Goal: Information Seeking & Learning: Learn about a topic

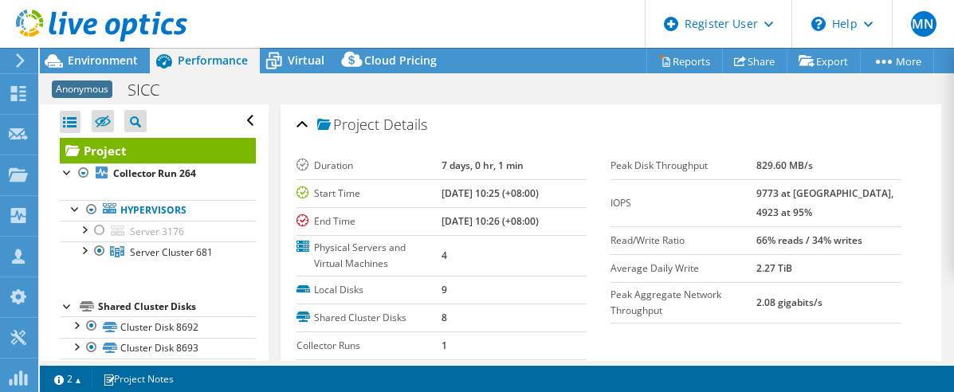
select select "EULondon"
select select "USD"
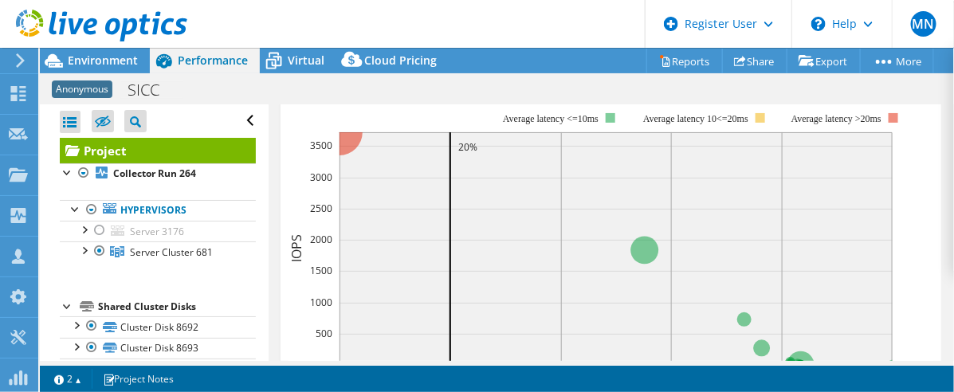
scroll to position [480, 0]
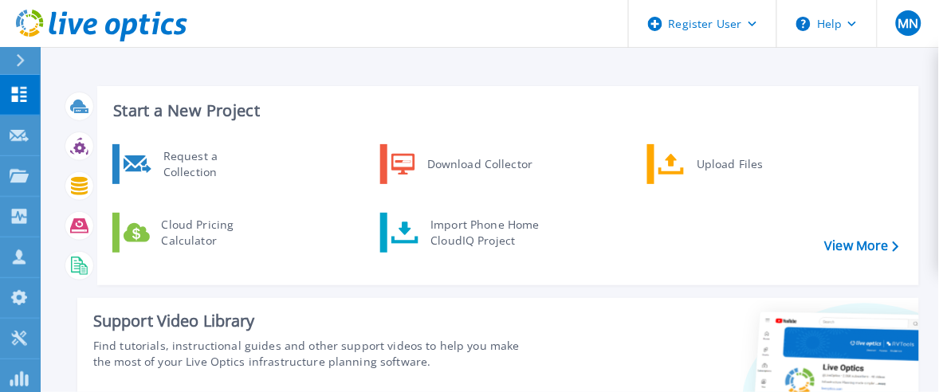
click at [14, 62] on div at bounding box center [27, 60] width 26 height 27
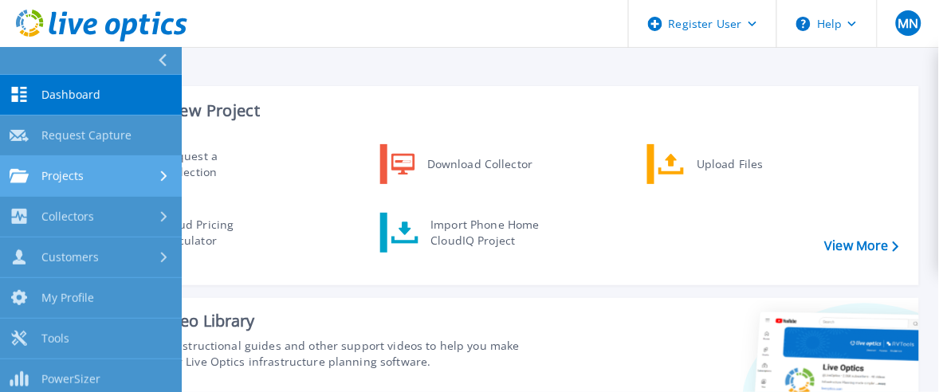
click at [92, 176] on div "Projects" at bounding box center [91, 176] width 163 height 14
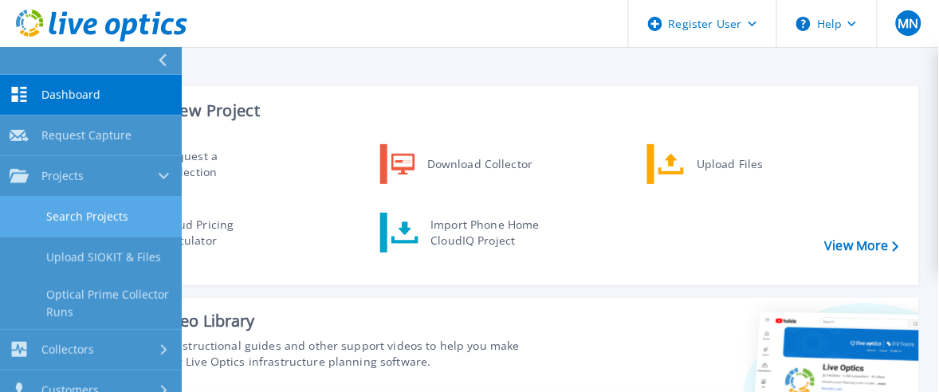
click at [92, 203] on link "Search Projects" at bounding box center [91, 217] width 182 height 41
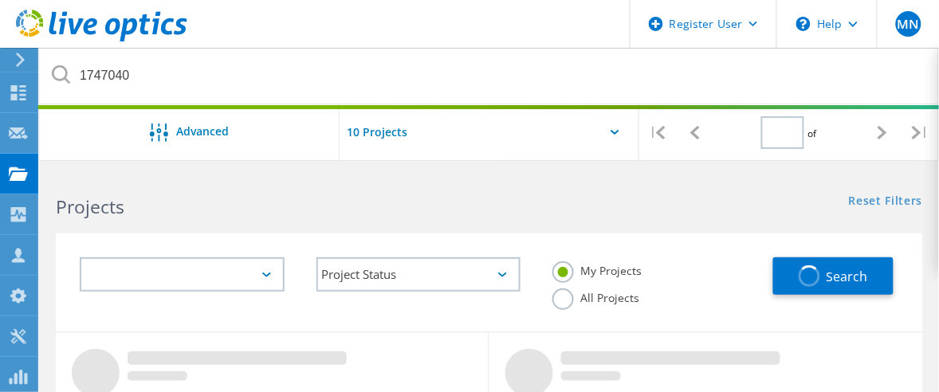
type input "1"
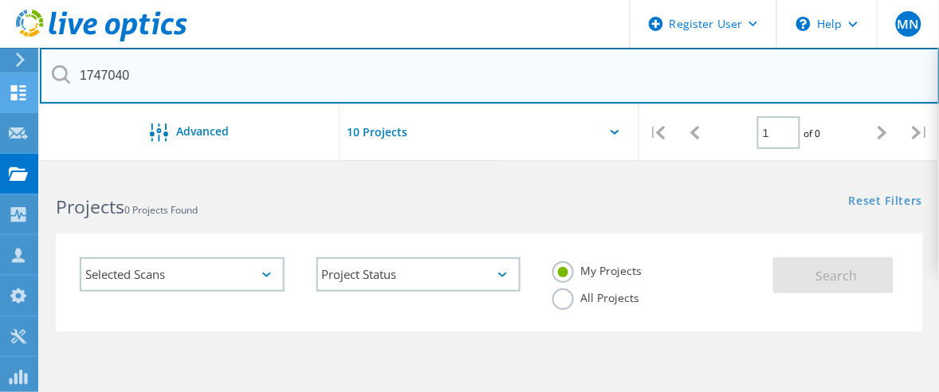
drag, startPoint x: 214, startPoint y: 85, endPoint x: 12, endPoint y: 78, distance: 201.9
drag, startPoint x: 232, startPoint y: 76, endPoint x: 26, endPoint y: 77, distance: 206.5
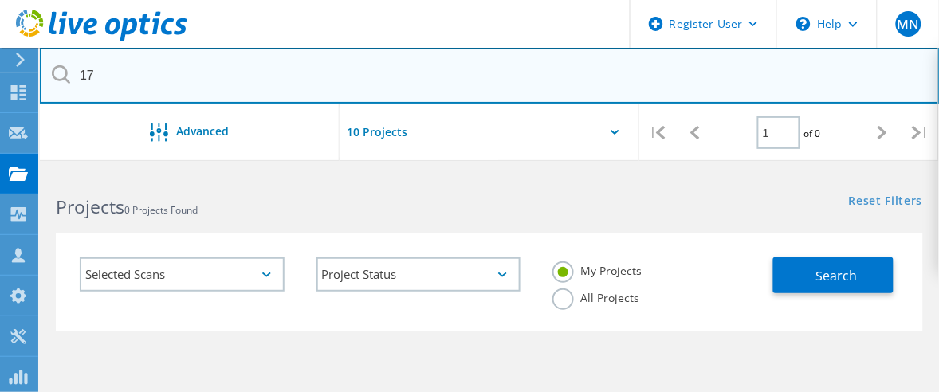
type input "1"
paste input "/2235385#"
click at [81, 80] on input "/2235385" at bounding box center [490, 76] width 900 height 56
type input "2235385"
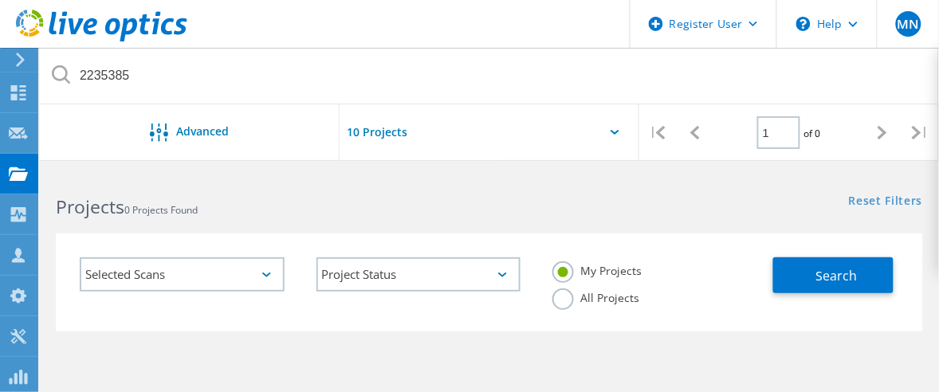
click at [567, 299] on label "All Projects" at bounding box center [596, 296] width 87 height 15
click at [0, 0] on input "All Projects" at bounding box center [0, 0] width 0 height 0
click at [787, 255] on div "Search" at bounding box center [844, 268] width 142 height 52
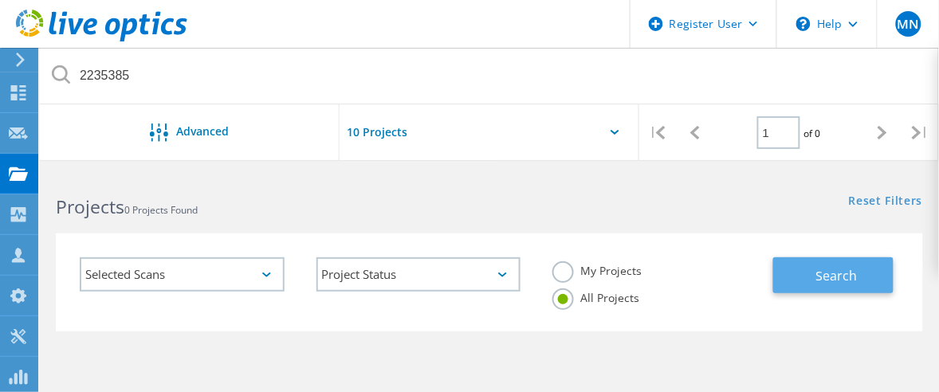
click at [797, 266] on button "Search" at bounding box center [833, 276] width 120 height 36
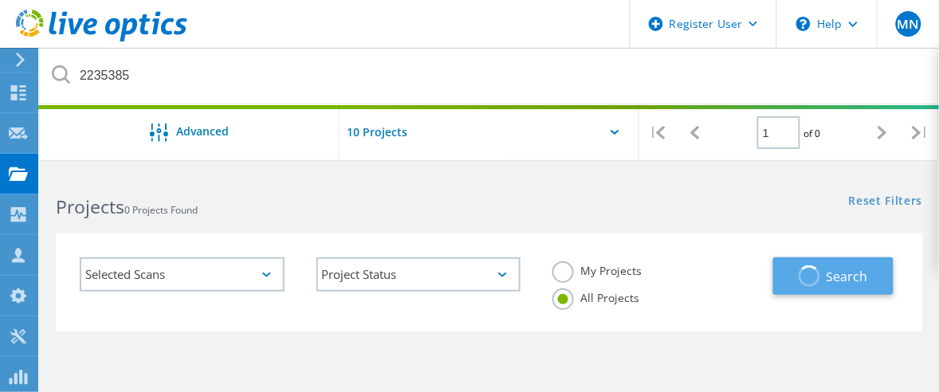
click at [801, 264] on button "Search" at bounding box center [833, 276] width 120 height 37
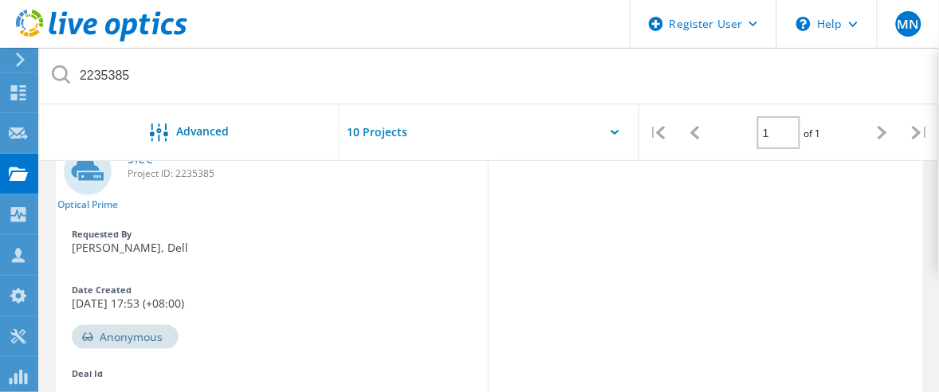
scroll to position [100, 0]
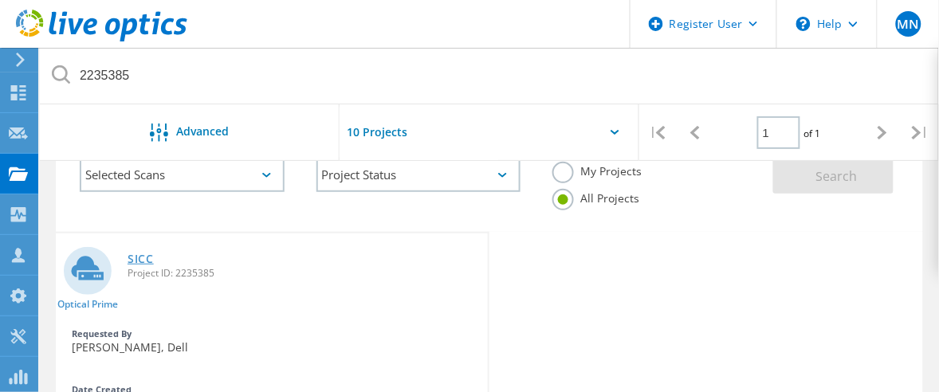
click at [138, 259] on link "SICC" at bounding box center [141, 259] width 26 height 11
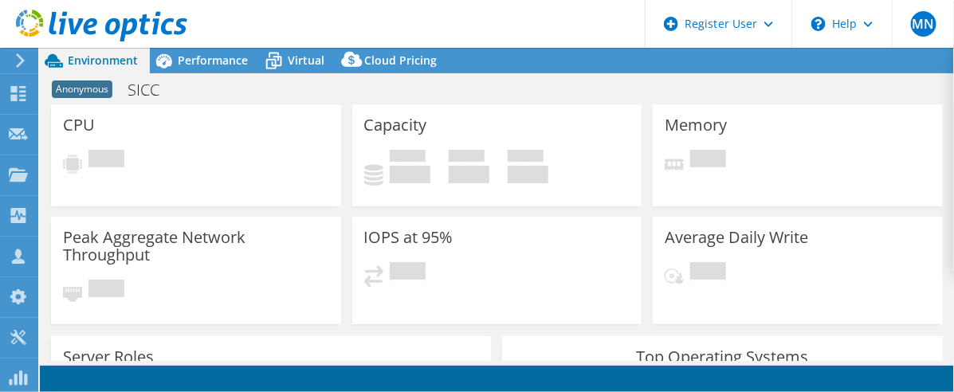
select select "EULondon"
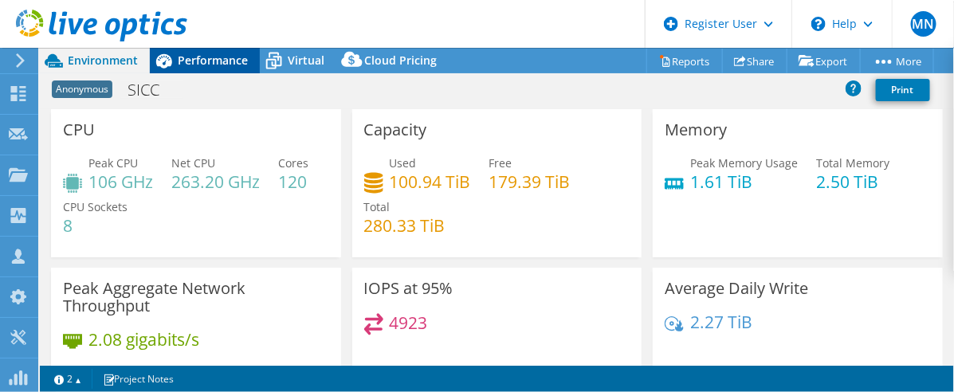
click at [216, 54] on span "Performance" at bounding box center [213, 60] width 70 height 15
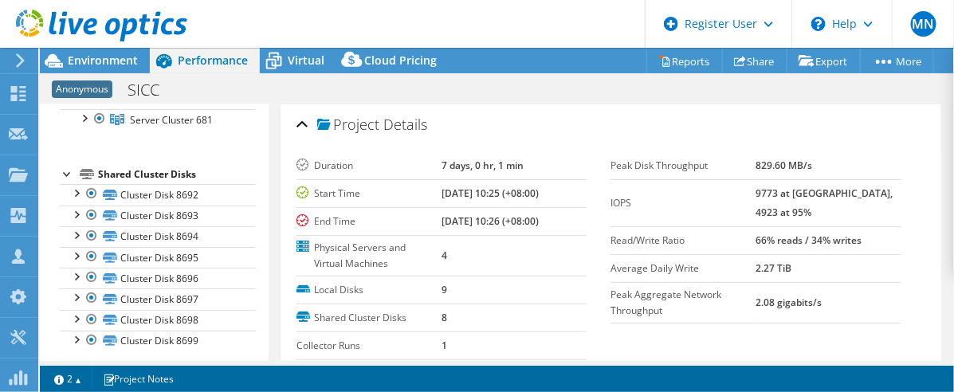
scroll to position [144, 0]
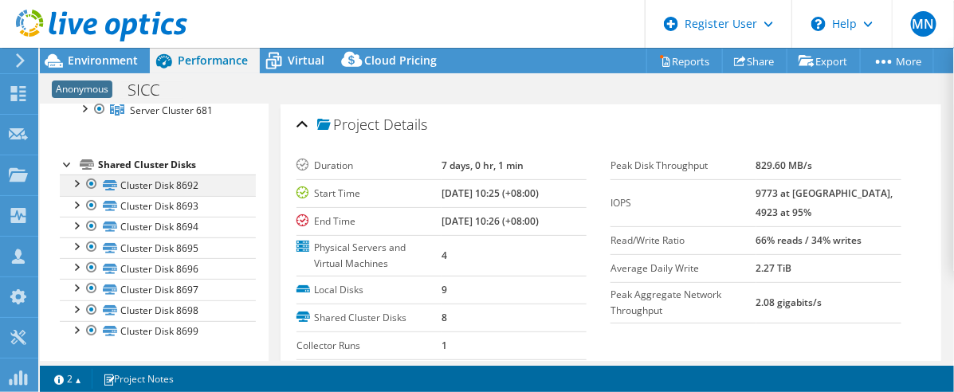
click at [88, 184] on div at bounding box center [92, 184] width 16 height 19
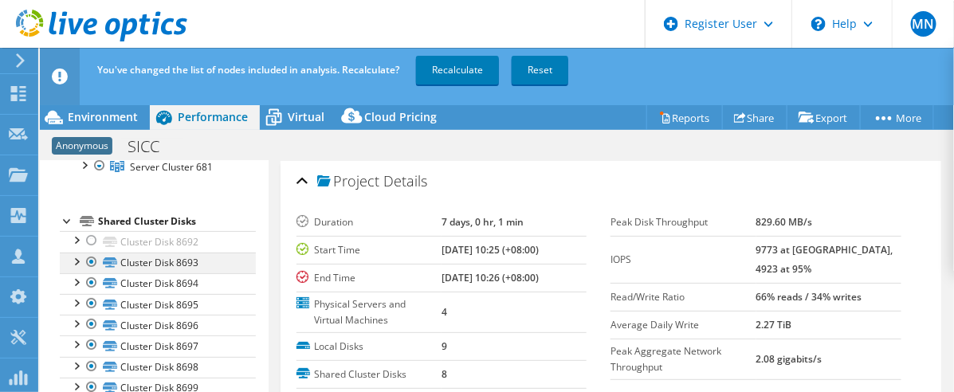
click at [92, 263] on div at bounding box center [92, 262] width 16 height 19
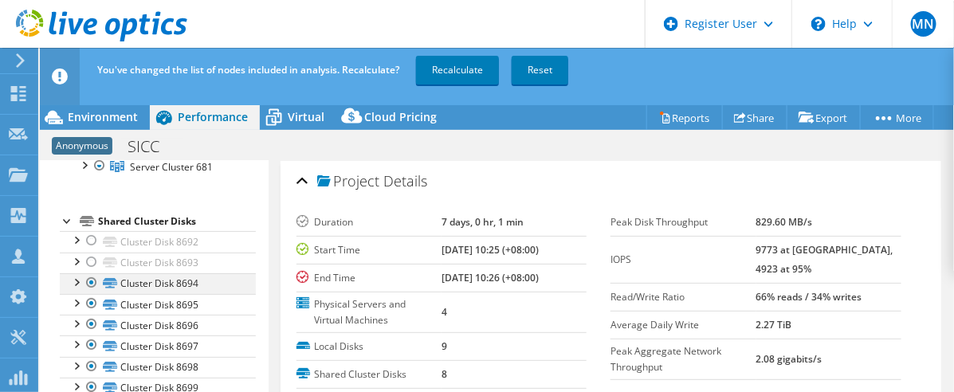
click at [90, 283] on div at bounding box center [92, 282] width 16 height 19
click at [90, 309] on div at bounding box center [92, 303] width 16 height 19
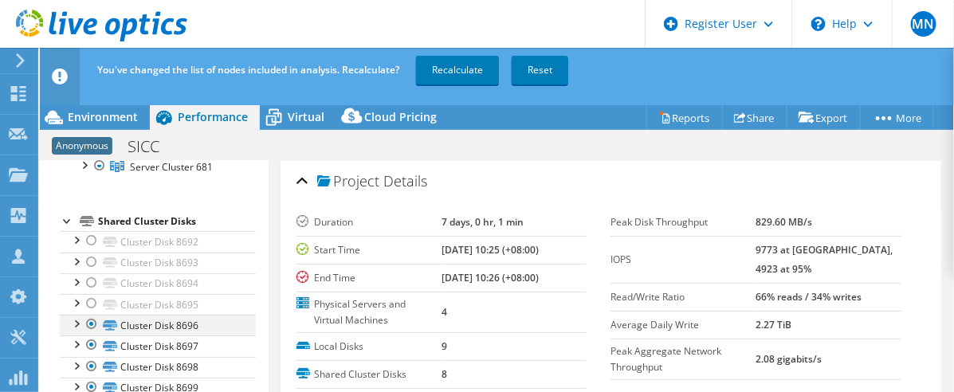
click at [92, 323] on div at bounding box center [92, 324] width 16 height 19
click at [89, 329] on div at bounding box center [92, 324] width 16 height 19
click at [92, 300] on div at bounding box center [92, 303] width 16 height 19
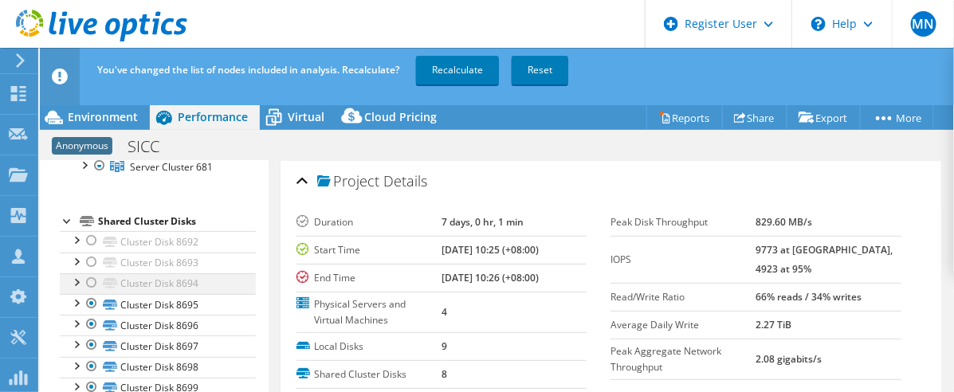
click at [90, 281] on div at bounding box center [92, 282] width 16 height 19
click at [92, 259] on div at bounding box center [92, 262] width 16 height 19
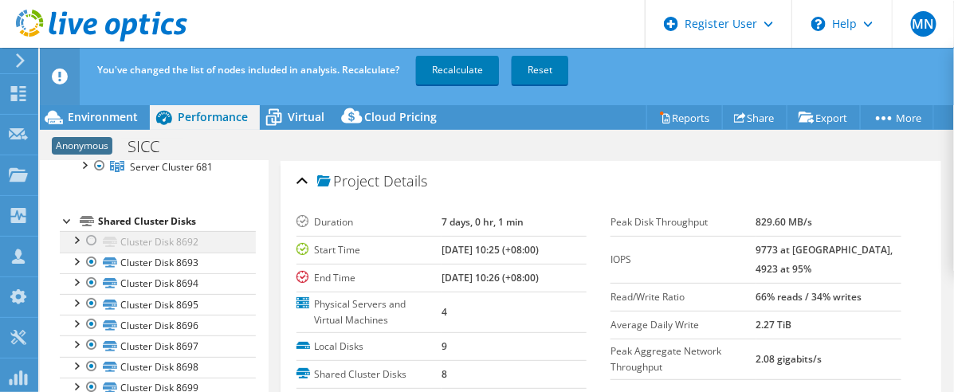
click at [88, 237] on div at bounding box center [92, 240] width 16 height 19
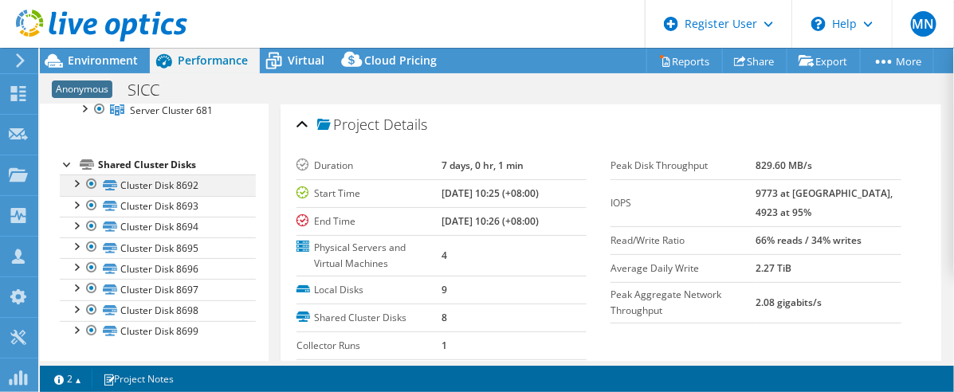
click at [88, 181] on div at bounding box center [92, 184] width 16 height 19
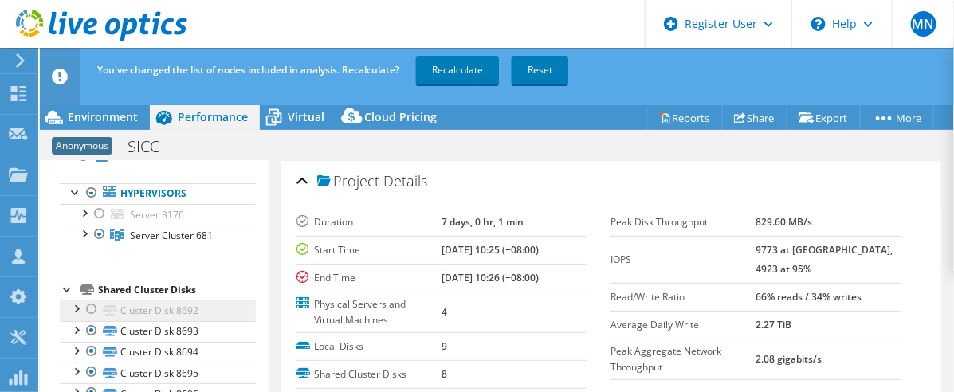
scroll to position [45, 0]
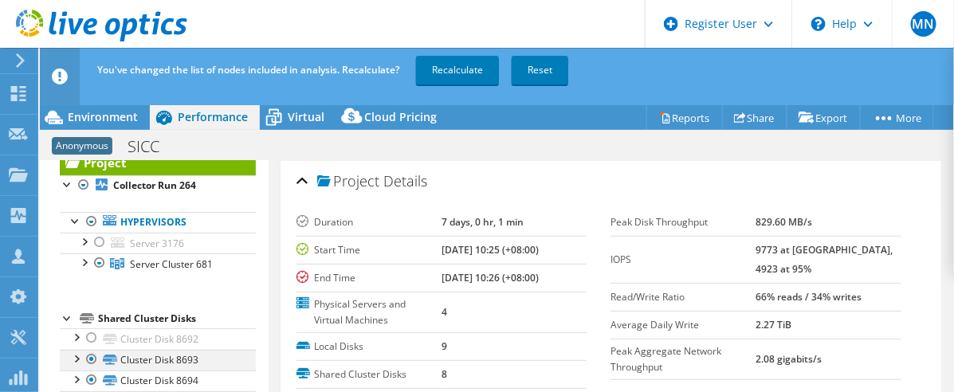
click at [86, 360] on div at bounding box center [92, 359] width 16 height 19
click at [89, 340] on div at bounding box center [92, 338] width 16 height 19
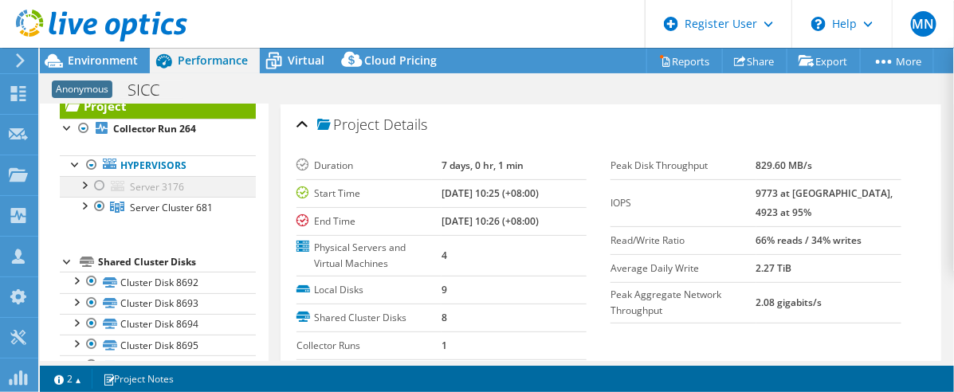
click at [101, 186] on div at bounding box center [100, 185] width 16 height 19
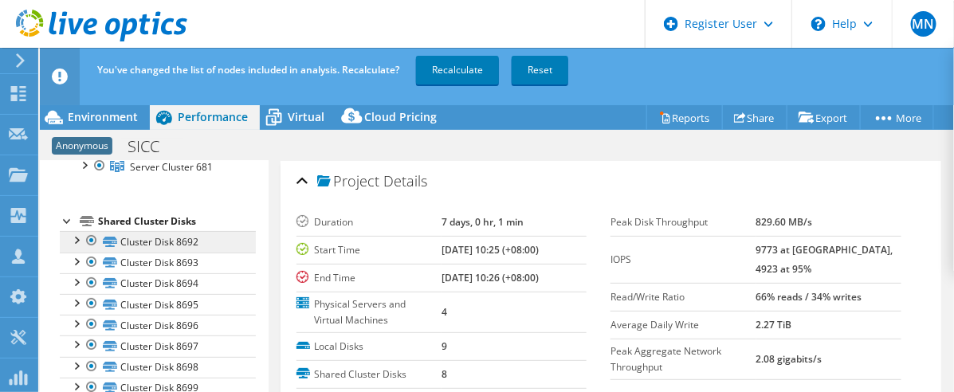
scroll to position [44, 0]
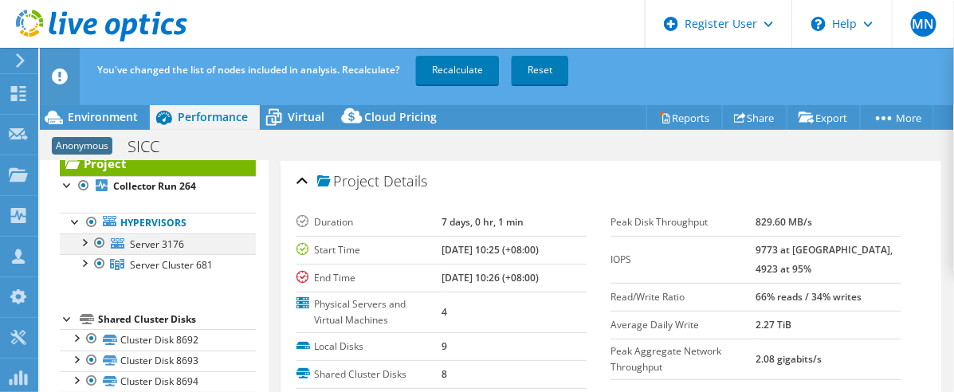
click at [96, 243] on div at bounding box center [100, 243] width 16 height 19
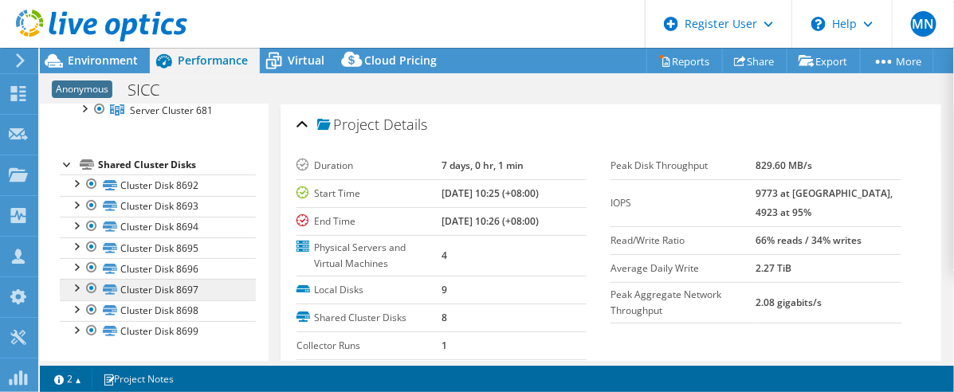
scroll to position [144, 0]
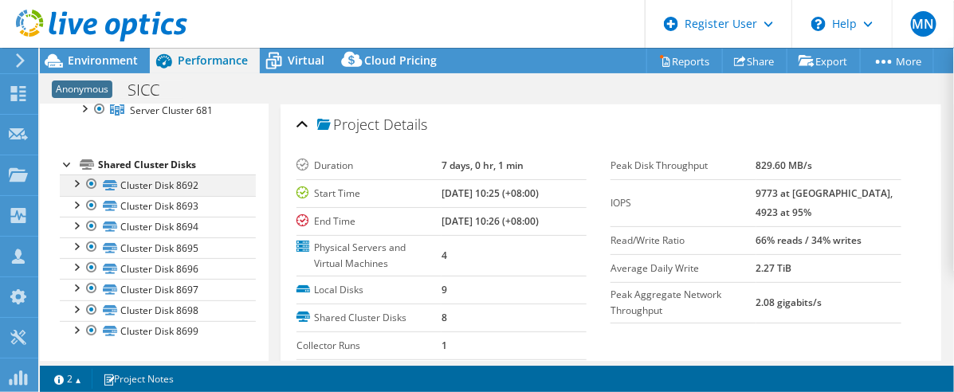
click at [74, 183] on div at bounding box center [76, 183] width 16 height 16
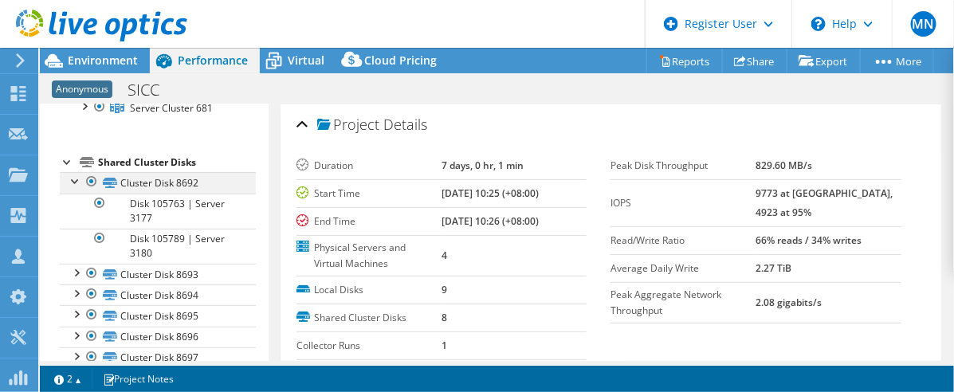
click at [74, 183] on div at bounding box center [76, 180] width 16 height 16
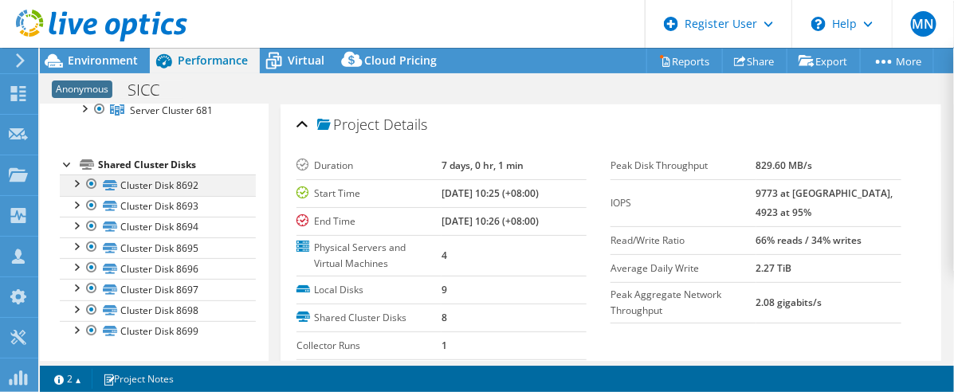
click at [85, 184] on div at bounding box center [92, 184] width 16 height 19
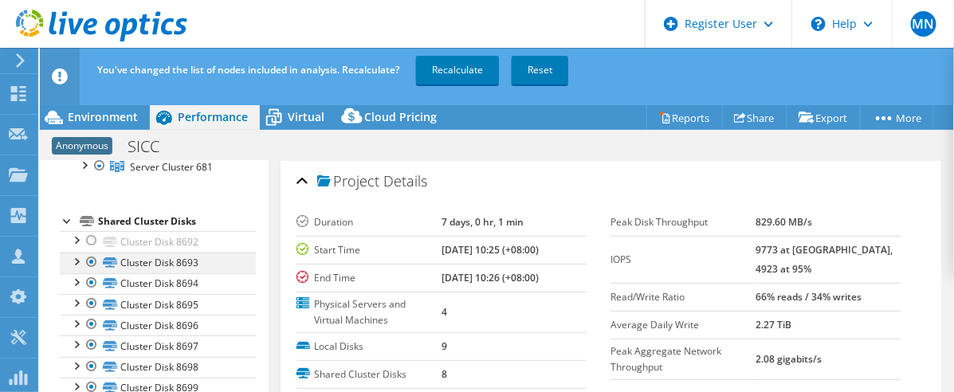
click at [90, 261] on div at bounding box center [92, 262] width 16 height 19
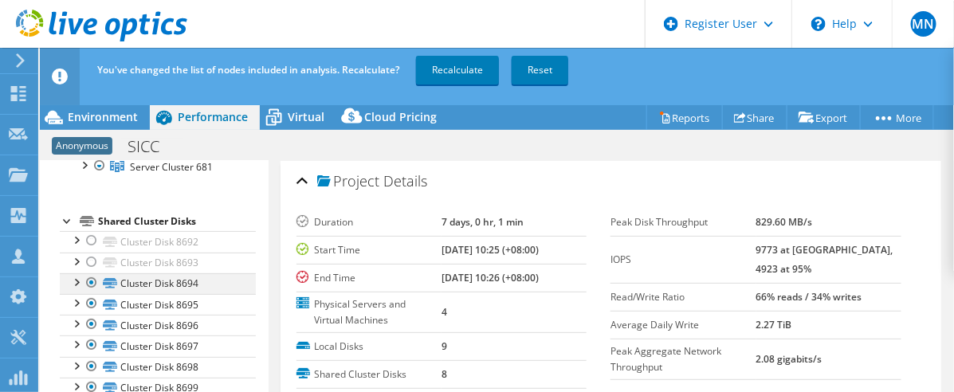
click at [92, 279] on div at bounding box center [92, 282] width 16 height 19
click at [92, 300] on div at bounding box center [92, 303] width 16 height 19
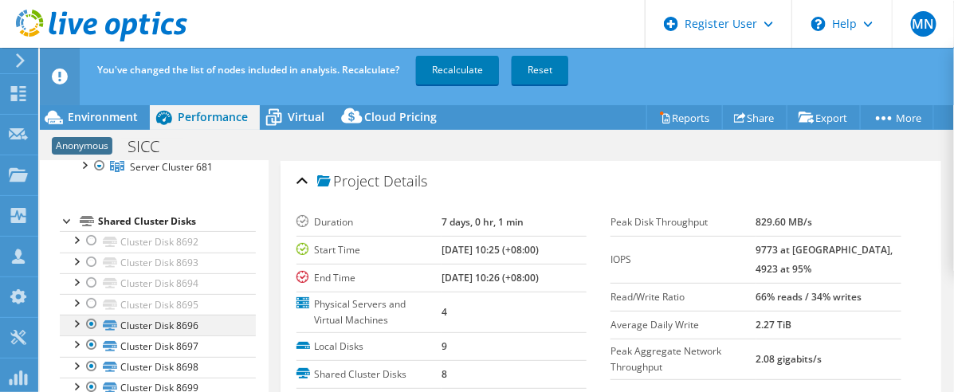
click at [89, 328] on div at bounding box center [92, 324] width 16 height 19
click at [90, 349] on div at bounding box center [92, 345] width 16 height 19
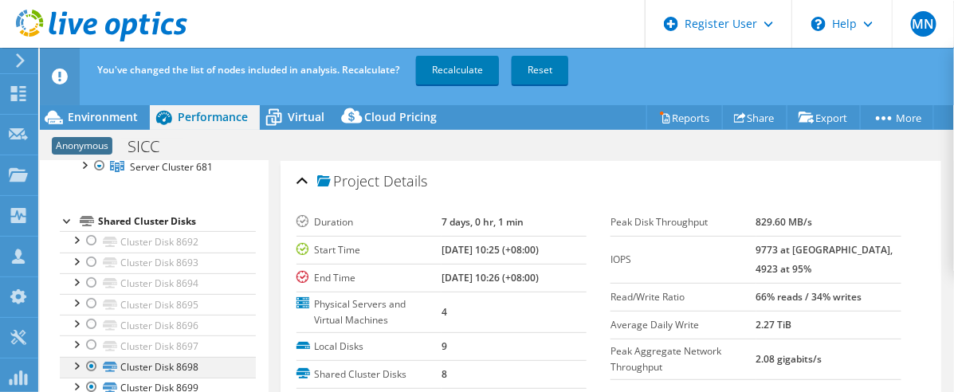
click at [90, 361] on div at bounding box center [92, 366] width 16 height 19
click at [89, 389] on div at bounding box center [92, 387] width 16 height 19
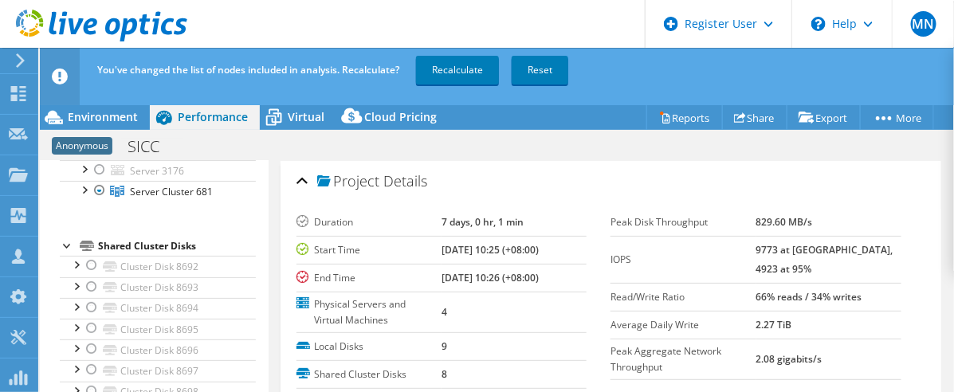
scroll to position [144, 0]
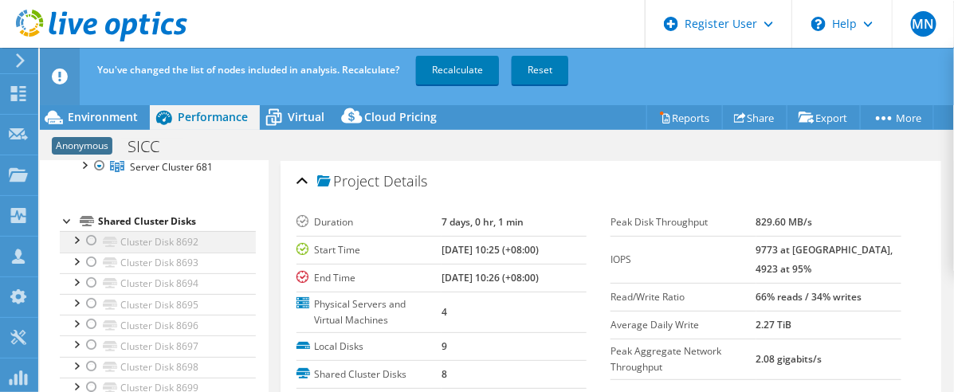
click at [92, 240] on div at bounding box center [92, 240] width 16 height 19
click at [92, 241] on div at bounding box center [92, 240] width 16 height 19
click at [77, 241] on div at bounding box center [76, 239] width 16 height 16
click at [77, 241] on div at bounding box center [76, 238] width 16 height 16
click at [93, 241] on div at bounding box center [92, 240] width 16 height 19
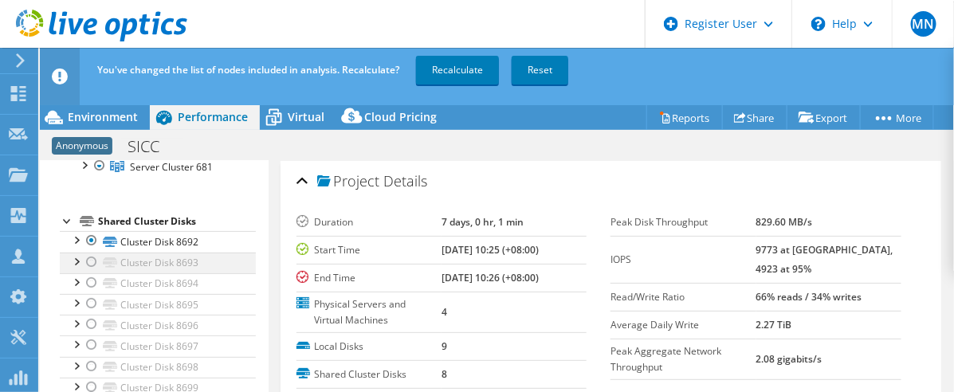
click at [93, 259] on div at bounding box center [92, 262] width 16 height 19
click at [92, 280] on div at bounding box center [92, 282] width 16 height 19
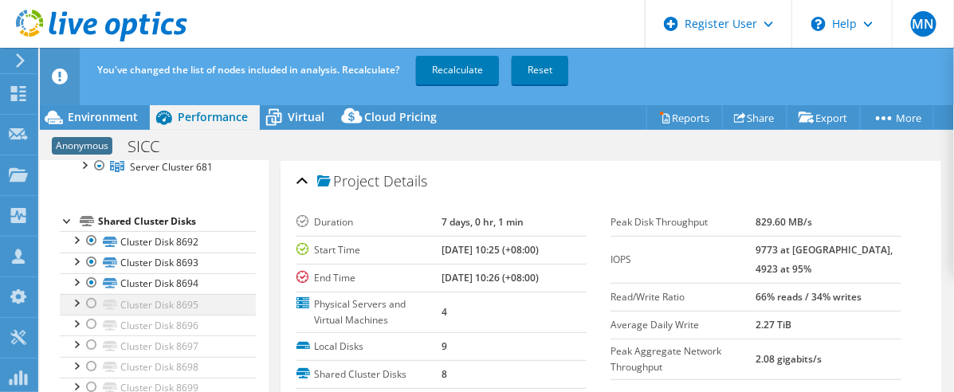
click at [90, 301] on div at bounding box center [92, 303] width 16 height 19
click at [92, 325] on div at bounding box center [92, 324] width 16 height 19
click at [90, 348] on div at bounding box center [92, 345] width 16 height 19
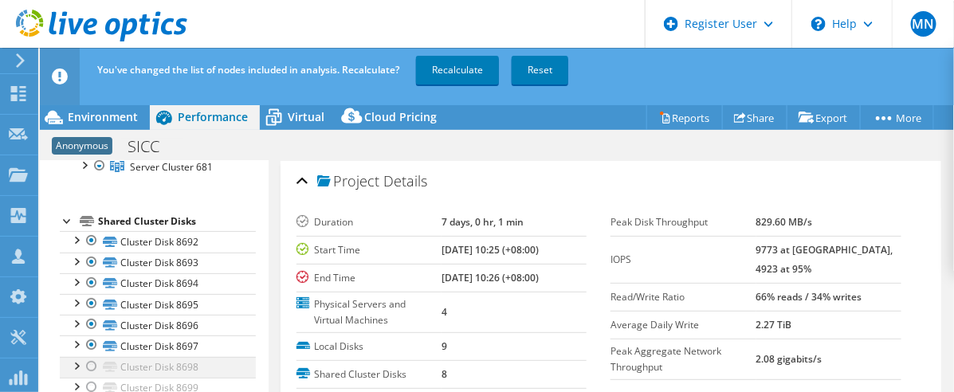
click at [89, 364] on div at bounding box center [92, 366] width 16 height 19
click at [89, 387] on div at bounding box center [92, 387] width 16 height 19
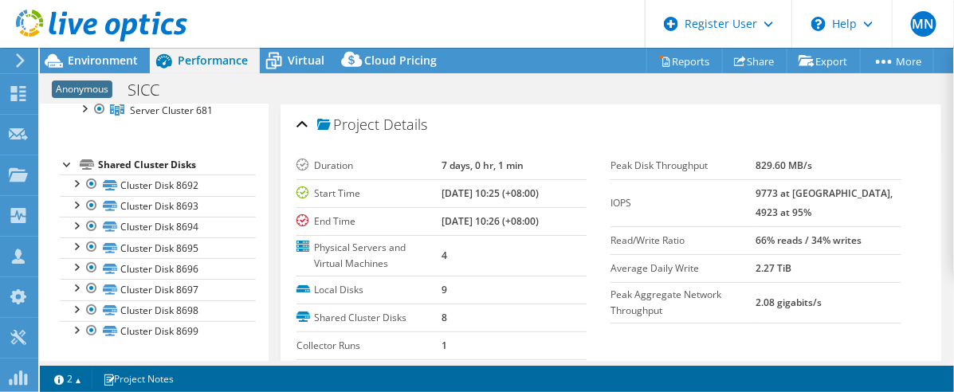
click at [68, 161] on div at bounding box center [68, 163] width 16 height 16
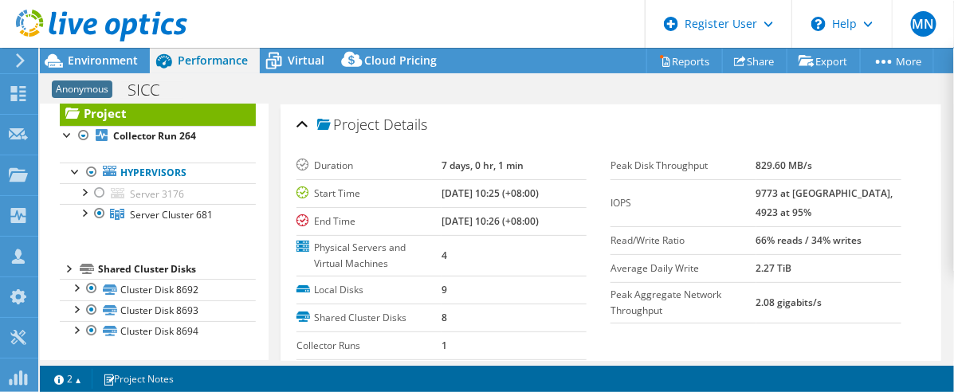
scroll to position [0, 0]
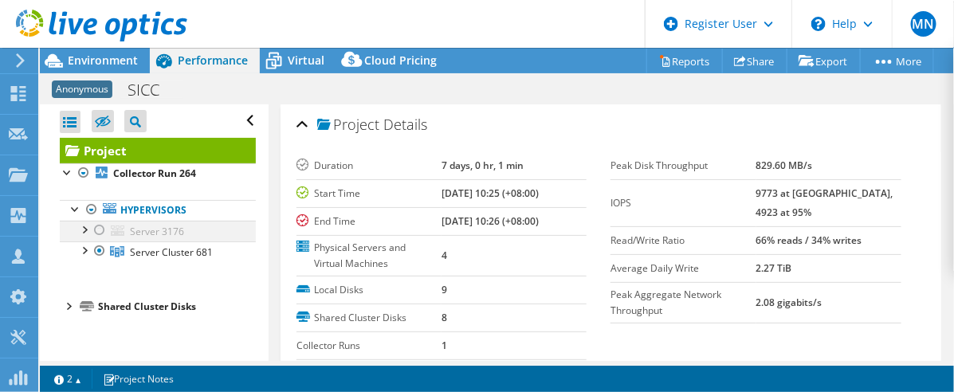
click at [97, 229] on div at bounding box center [100, 230] width 16 height 19
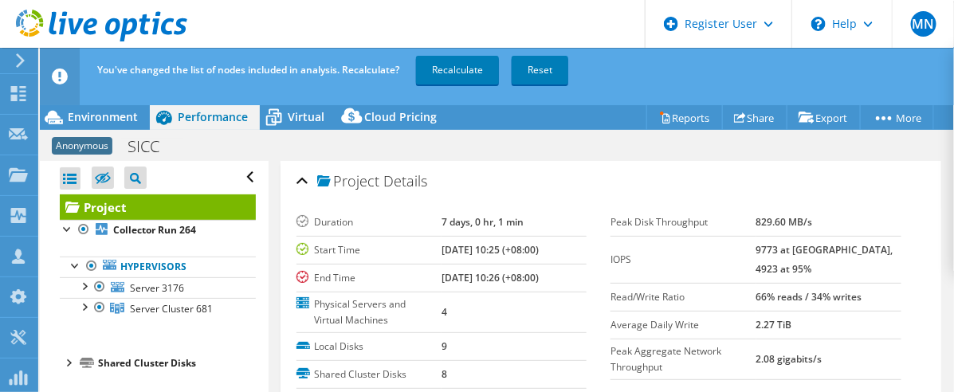
click at [70, 364] on div at bounding box center [68, 362] width 16 height 16
click at [98, 289] on div at bounding box center [100, 286] width 16 height 19
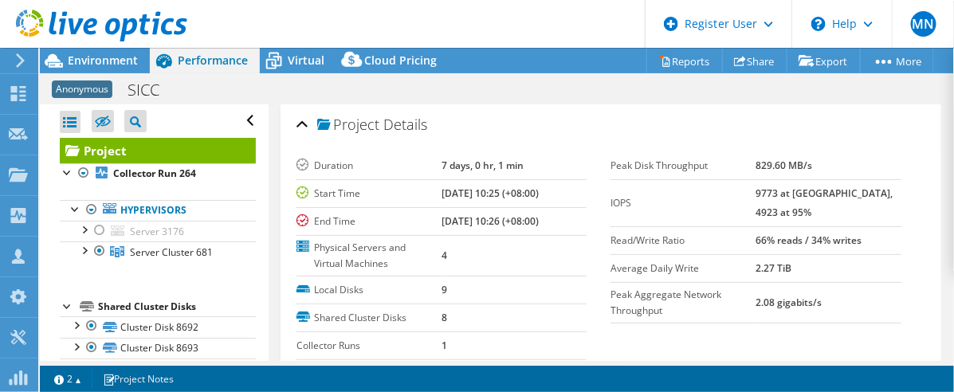
click at [66, 309] on div at bounding box center [68, 305] width 16 height 16
click at [69, 309] on div at bounding box center [68, 305] width 16 height 16
click at [97, 231] on div at bounding box center [100, 230] width 16 height 19
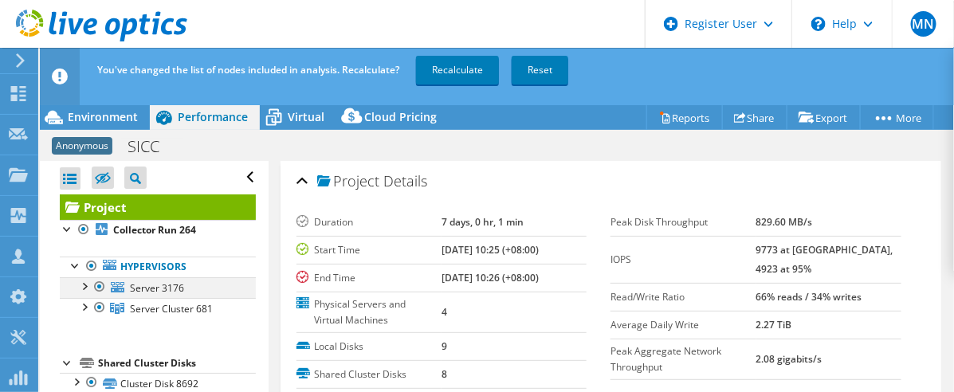
click at [96, 284] on div at bounding box center [100, 286] width 16 height 19
